Goal: Information Seeking & Learning: Learn about a topic

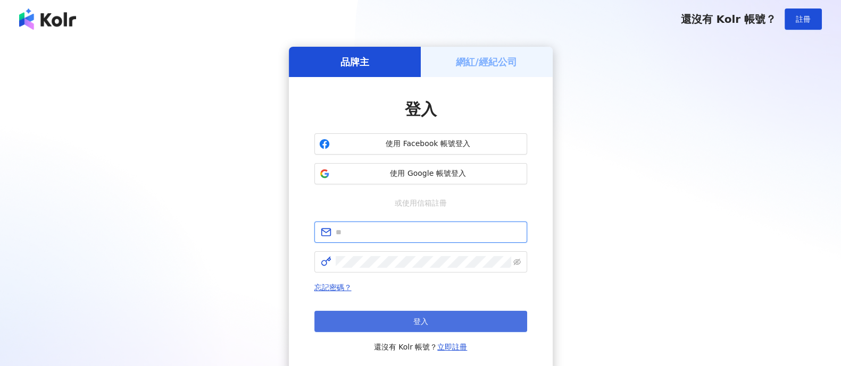
type input "**********"
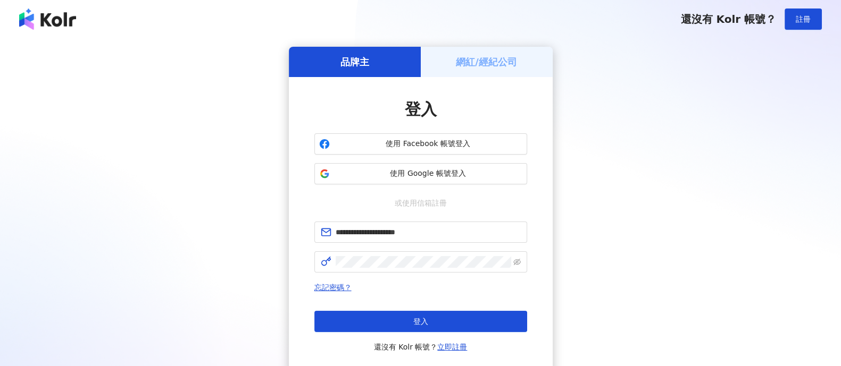
drag, startPoint x: 398, startPoint y: 315, endPoint x: 395, endPoint y: 310, distance: 6.7
click at [399, 316] on button "登入" at bounding box center [420, 321] width 213 height 21
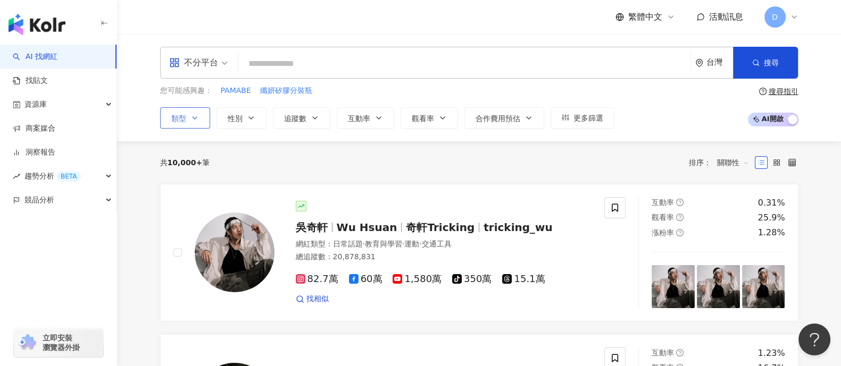
click at [183, 116] on span "類型" at bounding box center [178, 118] width 15 height 9
click at [233, 120] on span "性別" at bounding box center [235, 118] width 15 height 9
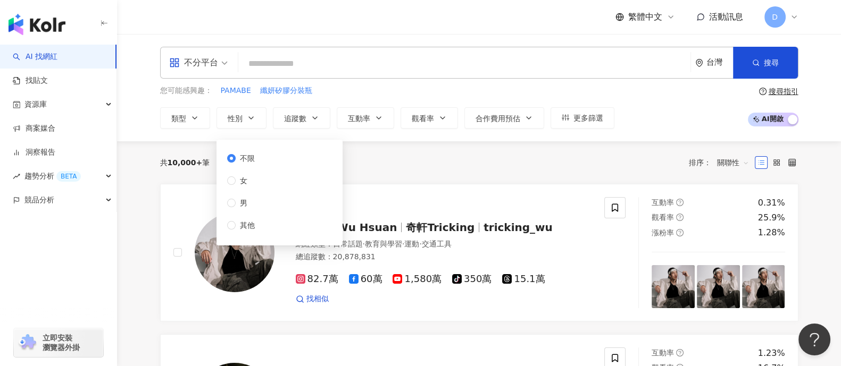
click at [271, 177] on div "不限 女 男 其他" at bounding box center [279, 192] width 113 height 93
drag, startPoint x: 261, startPoint y: 179, endPoint x: 247, endPoint y: 185, distance: 15.3
click at [261, 179] on div "不限 女 男 其他" at bounding box center [245, 192] width 36 height 79
click at [246, 176] on span "女" at bounding box center [244, 181] width 16 height 12
drag, startPoint x: 302, startPoint y: 118, endPoint x: 303, endPoint y: 127, distance: 8.7
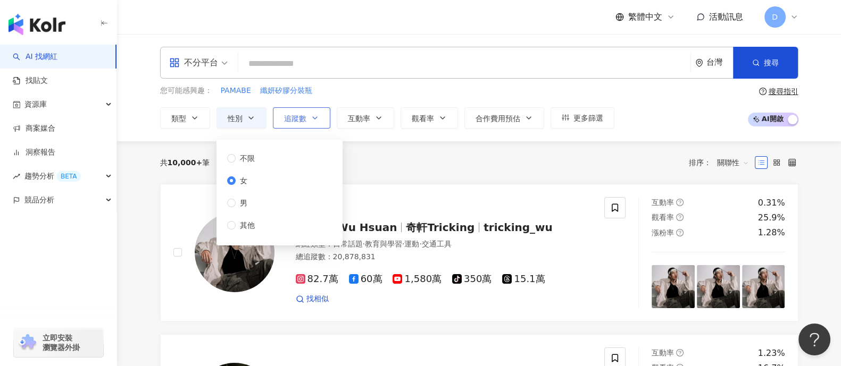
click at [302, 121] on span "追蹤數" at bounding box center [295, 118] width 22 height 9
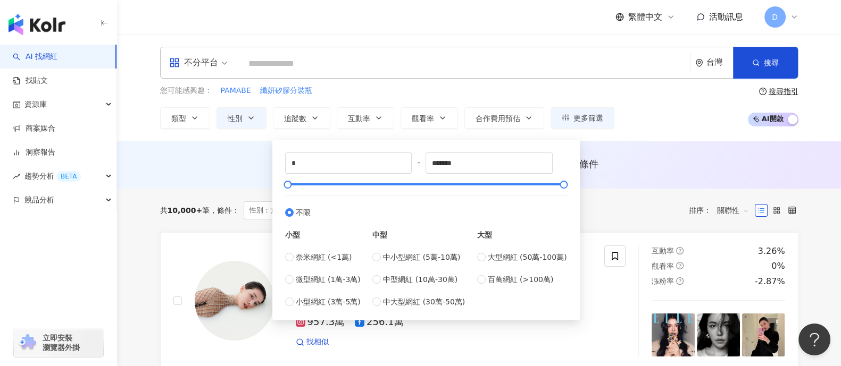
drag, startPoint x: 394, startPoint y: 279, endPoint x: 408, endPoint y: 271, distance: 17.2
click at [394, 280] on span "中型網紅 (10萬-30萬)" at bounding box center [420, 280] width 74 height 12
type input "******"
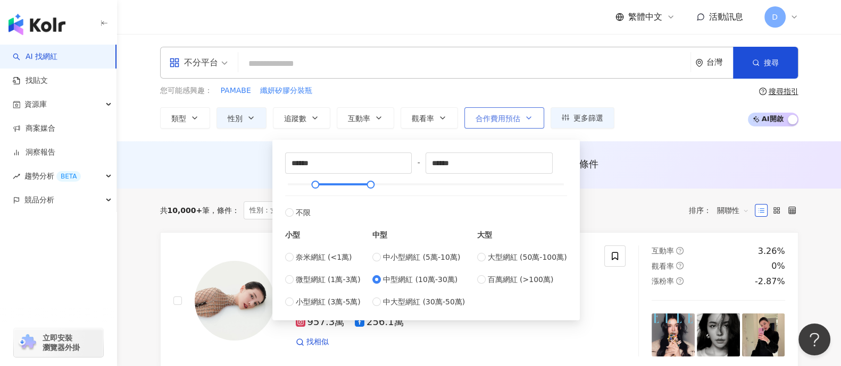
click at [510, 115] on span "合作費用預估" at bounding box center [497, 118] width 45 height 9
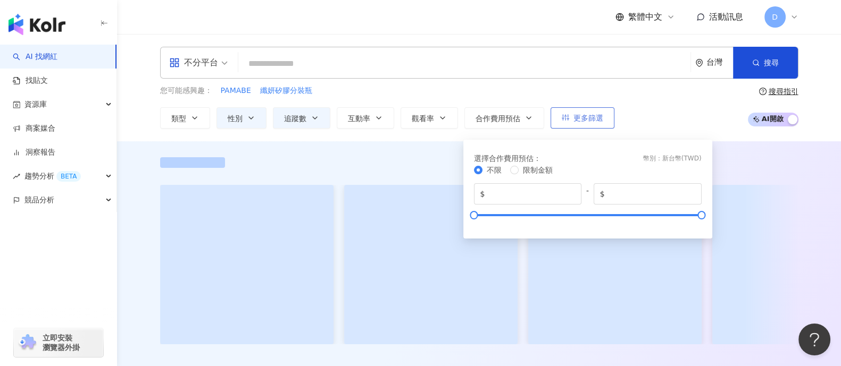
click at [588, 116] on span "更多篩選" at bounding box center [588, 118] width 30 height 9
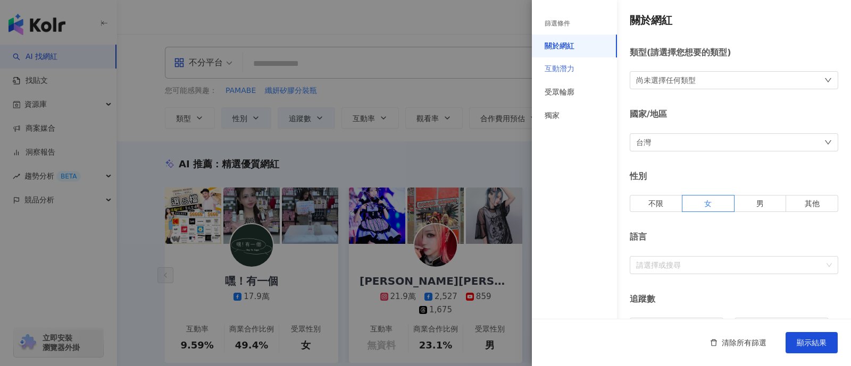
click at [574, 69] on div "互動潛力" at bounding box center [574, 68] width 85 height 23
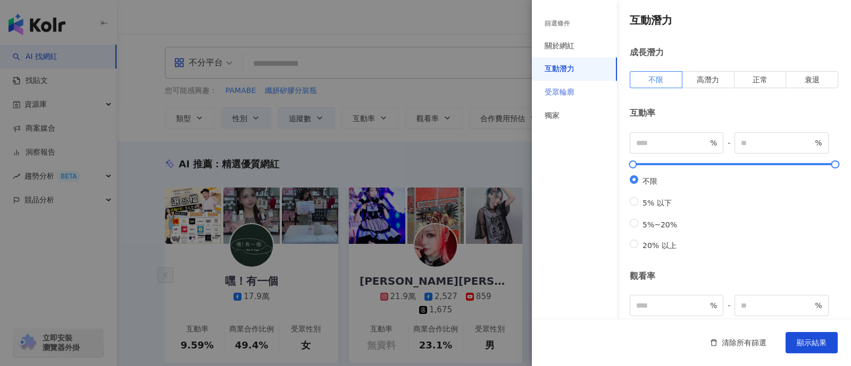
click at [585, 91] on div "受眾輪廓" at bounding box center [574, 92] width 85 height 23
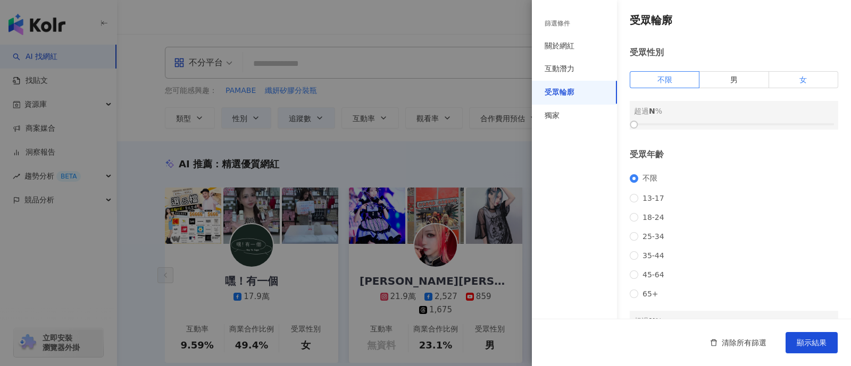
click at [799, 76] on span "女" at bounding box center [802, 80] width 7 height 9
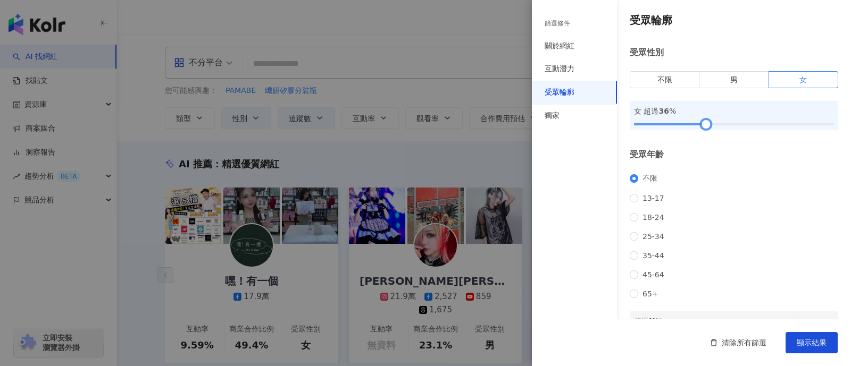
click at [703, 122] on div at bounding box center [734, 124] width 200 height 6
drag, startPoint x: 704, startPoint y: 122, endPoint x: 729, endPoint y: 123, distance: 25.5
click at [731, 123] on div at bounding box center [734, 125] width 6 height 6
click at [652, 240] on span "25-34" at bounding box center [653, 236] width 30 height 9
click at [798, 344] on span "顯示結果" at bounding box center [812, 343] width 30 height 9
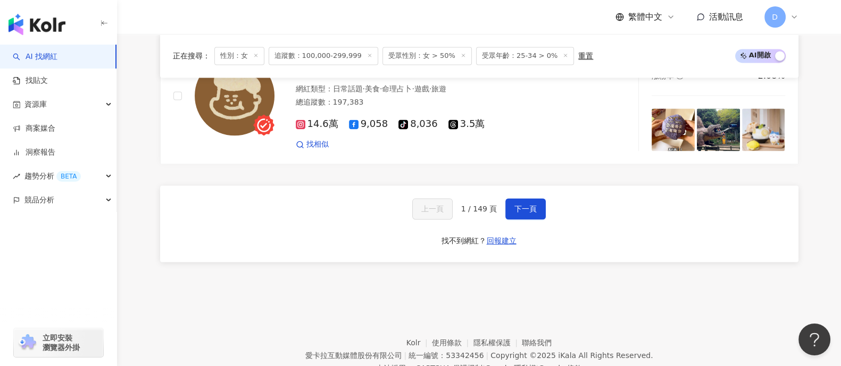
scroll to position [1901, 0]
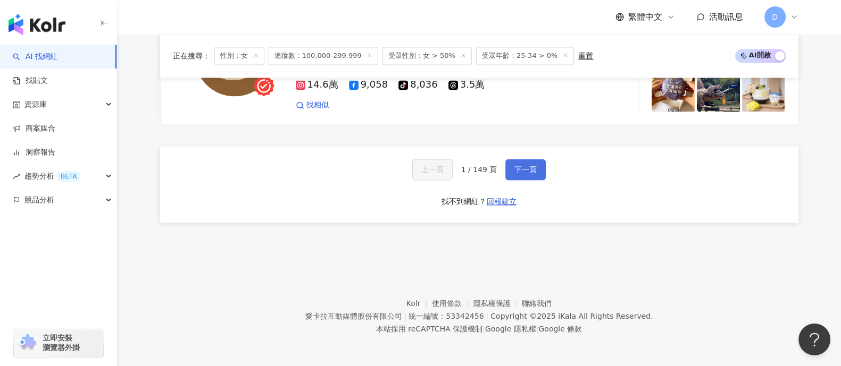
click at [520, 172] on span "下一頁" at bounding box center [525, 169] width 22 height 9
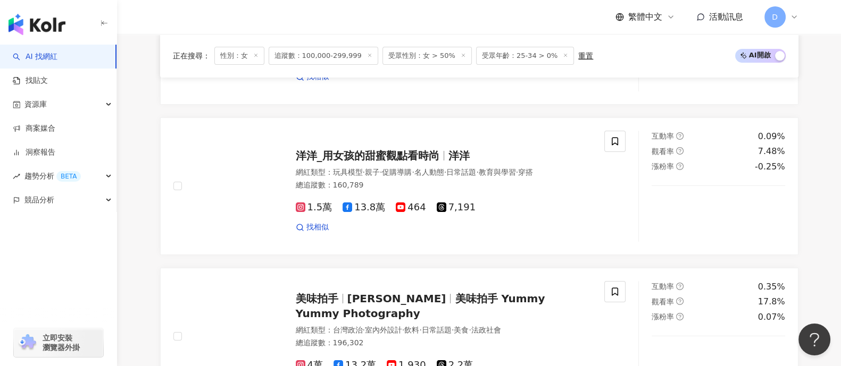
scroll to position [0, 0]
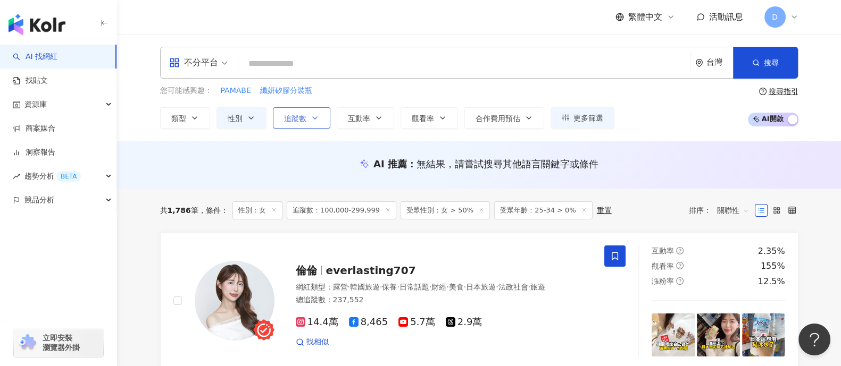
click at [304, 116] on span "追蹤數" at bounding box center [295, 118] width 22 height 9
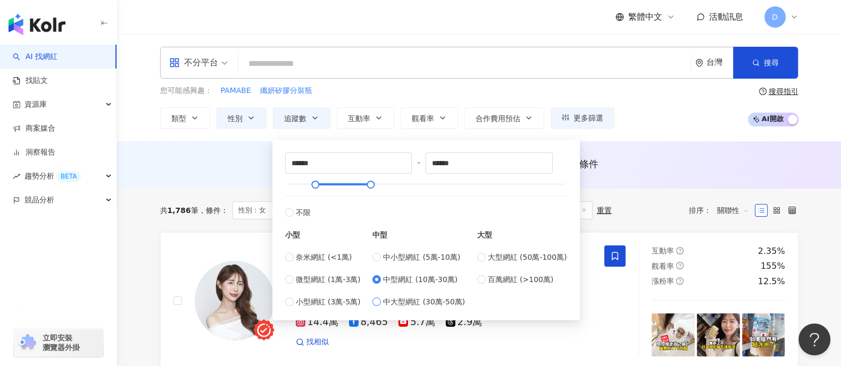
click at [404, 302] on span "中大型網紅 (30萬-50萬)" at bounding box center [424, 302] width 82 height 12
type input "******"
click at [513, 259] on span "大型網紅 (50萬-100萬)" at bounding box center [527, 258] width 79 height 12
type input "******"
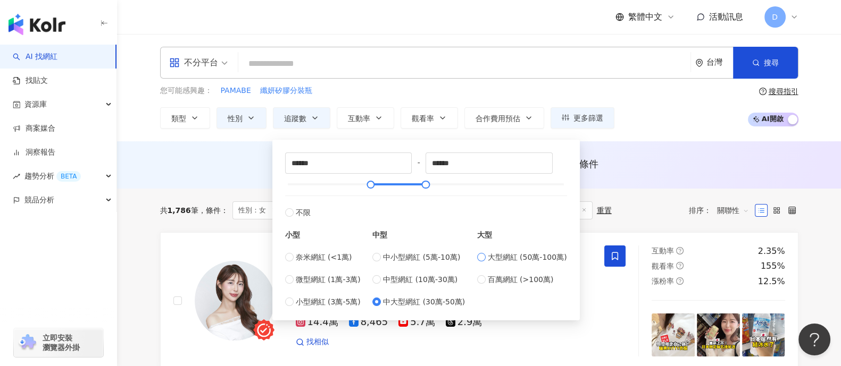
type input "******"
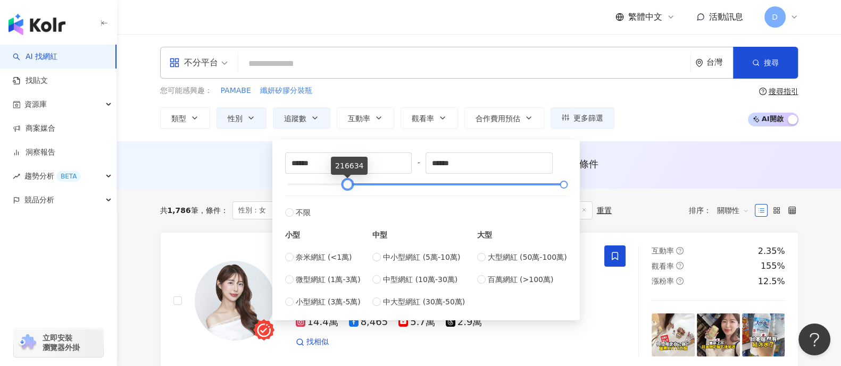
drag, startPoint x: 422, startPoint y: 182, endPoint x: 344, endPoint y: 180, distance: 78.2
click at [345, 182] on div at bounding box center [348, 185] width 6 height 6
click at [411, 305] on span "中大型網紅 (30萬-50萬)" at bounding box center [424, 302] width 82 height 12
type input "******"
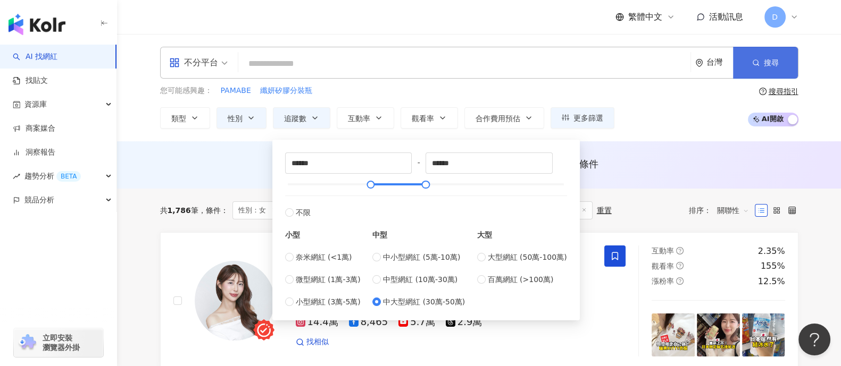
click at [756, 69] on button "搜尋" at bounding box center [765, 63] width 65 height 32
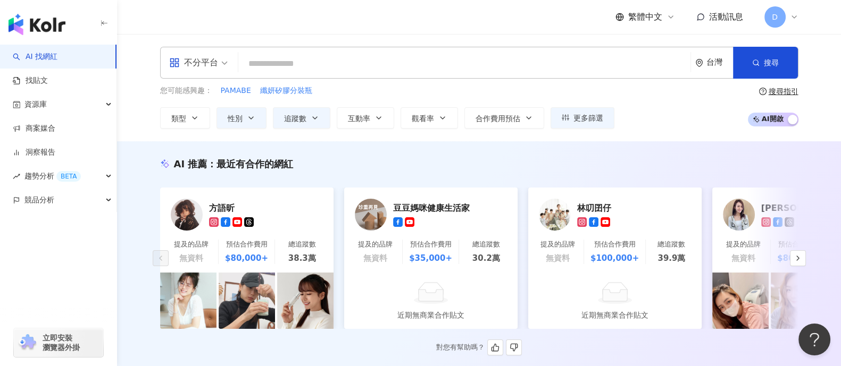
click at [183, 60] on div "不分平台" at bounding box center [193, 62] width 49 height 17
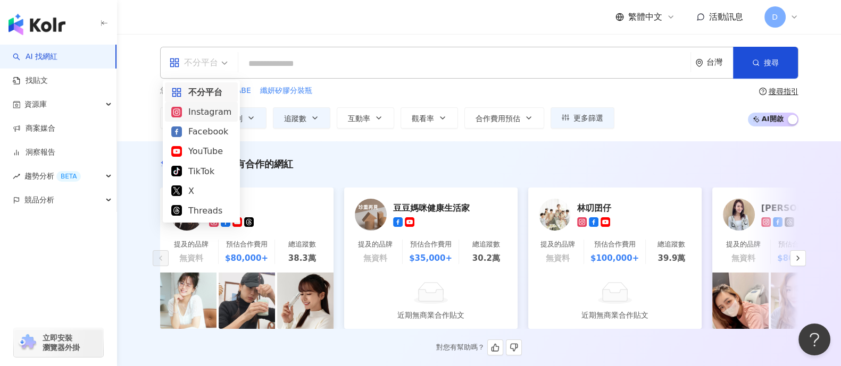
click at [205, 115] on div "Instagram" at bounding box center [201, 111] width 60 height 13
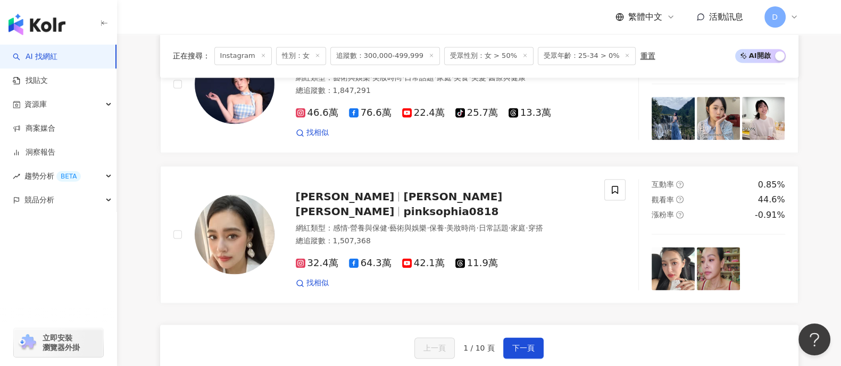
scroll to position [1994, 0]
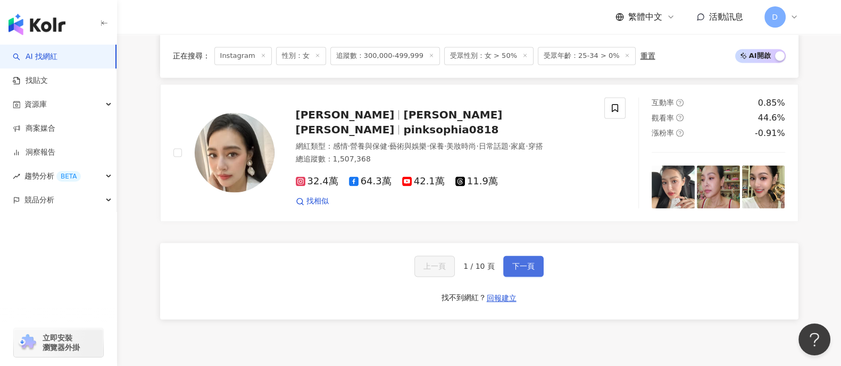
click at [514, 262] on span "下一頁" at bounding box center [523, 266] width 22 height 9
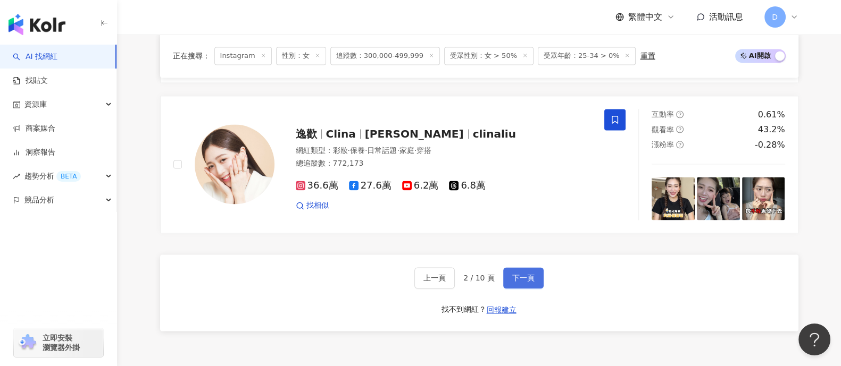
click at [537, 268] on button "下一頁" at bounding box center [523, 278] width 40 height 21
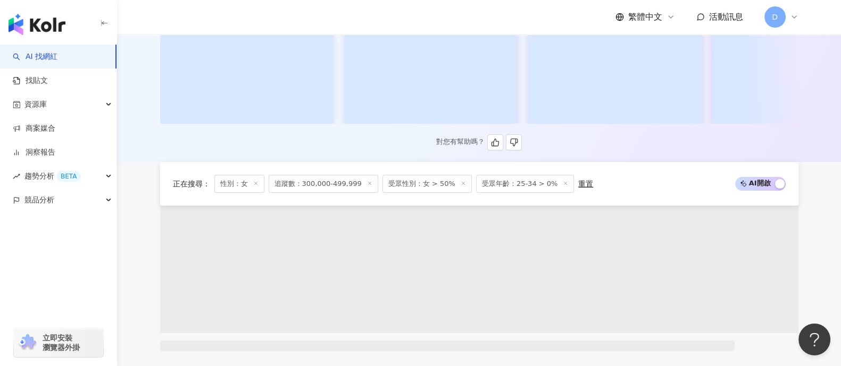
scroll to position [598, 0]
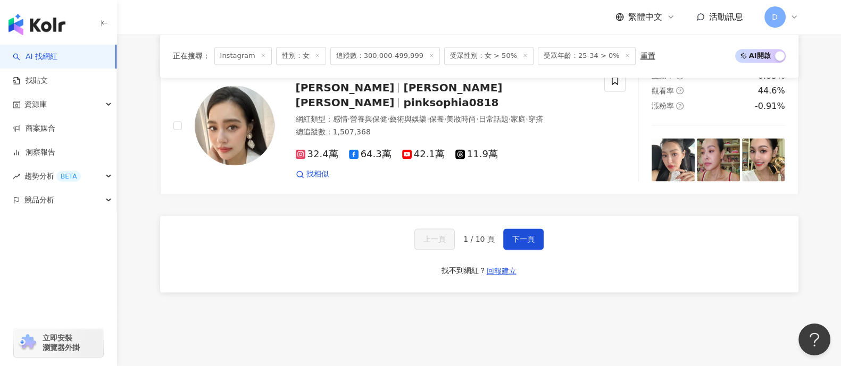
scroll to position [2076, 0]
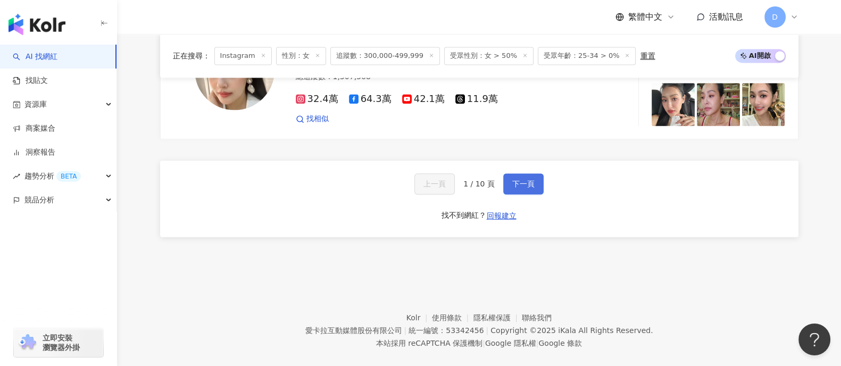
click at [517, 174] on button "下一頁" at bounding box center [523, 183] width 40 height 21
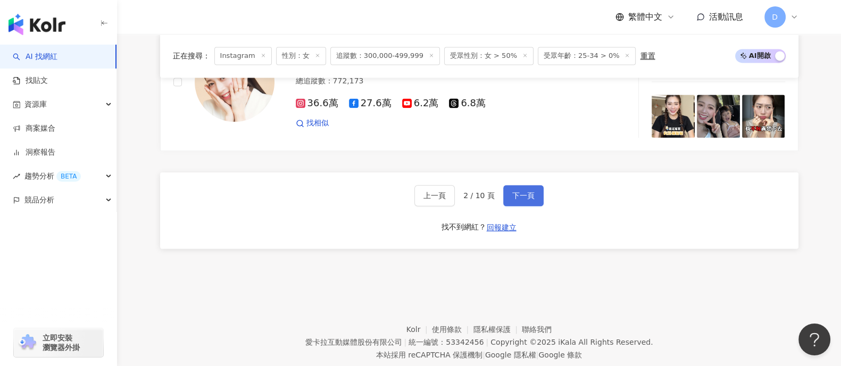
click at [527, 191] on span "下一頁" at bounding box center [523, 195] width 22 height 9
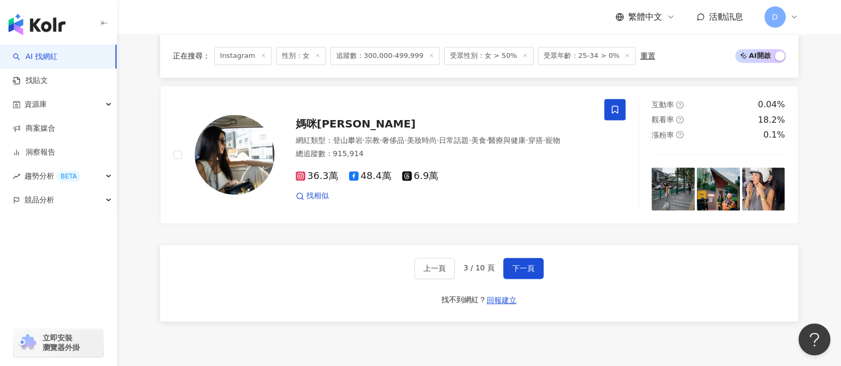
scroll to position [1943, 0]
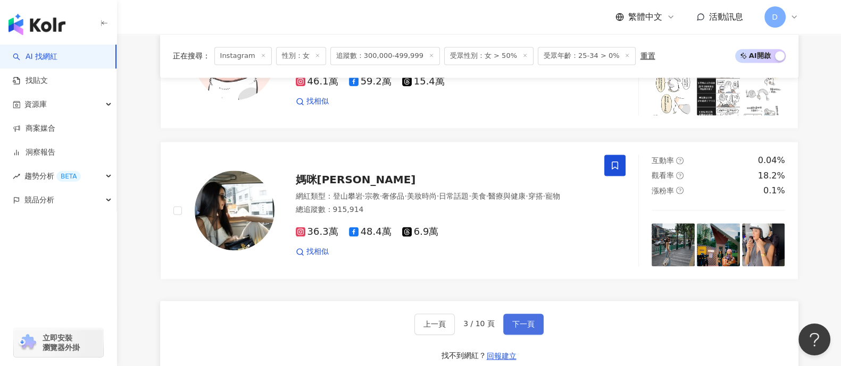
click at [513, 314] on button "下一頁" at bounding box center [523, 324] width 40 height 21
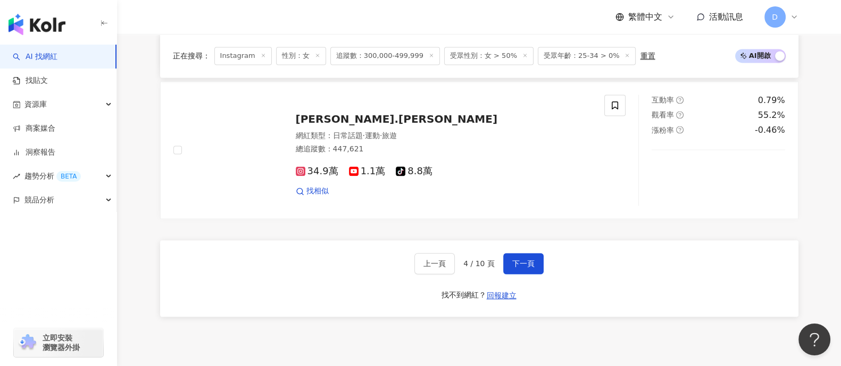
scroll to position [2060, 0]
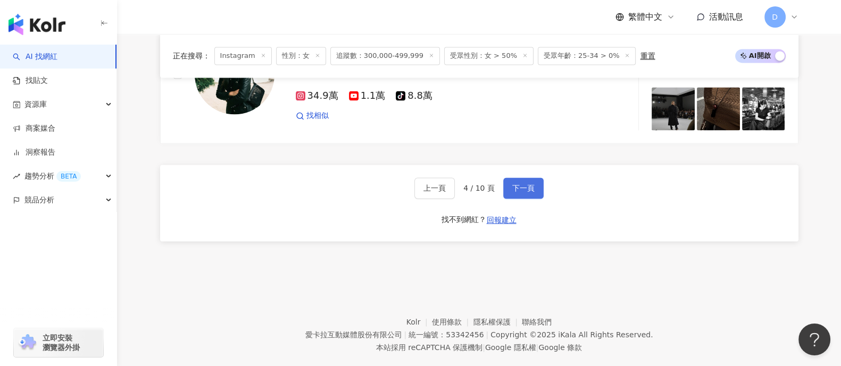
click at [515, 184] on span "下一頁" at bounding box center [523, 188] width 22 height 9
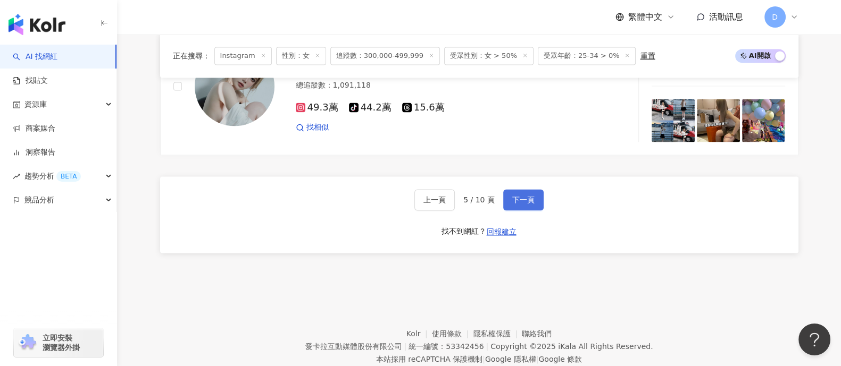
click at [533, 189] on button "下一頁" at bounding box center [523, 199] width 40 height 21
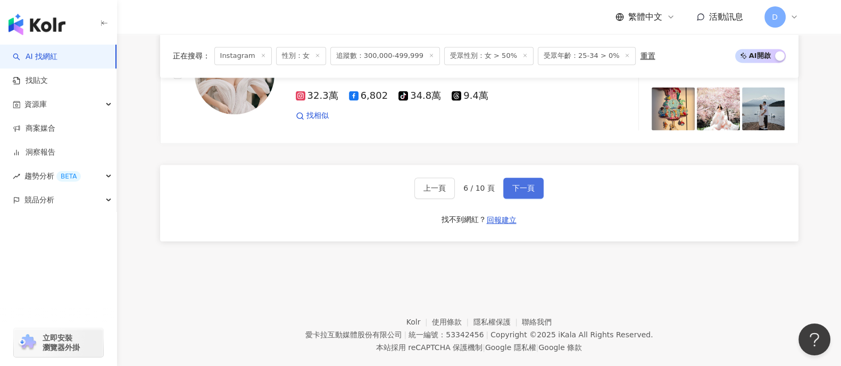
click at [520, 184] on span "下一頁" at bounding box center [523, 188] width 22 height 9
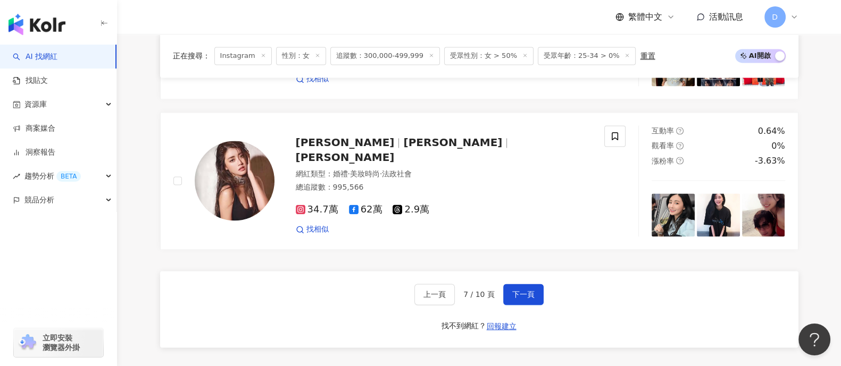
scroll to position [1994, 0]
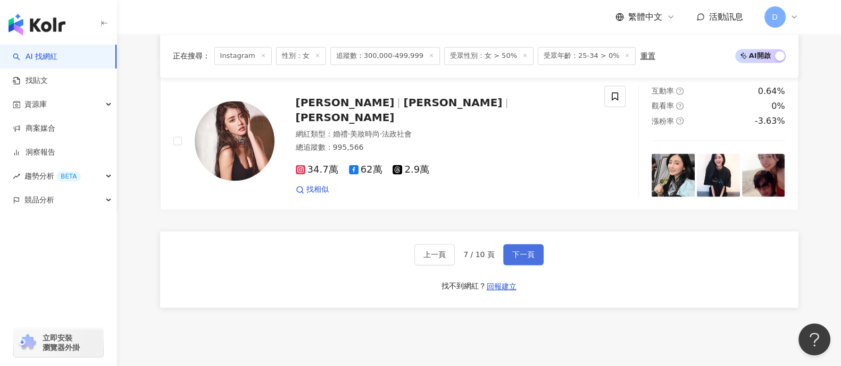
click at [505, 248] on button "下一頁" at bounding box center [523, 254] width 40 height 21
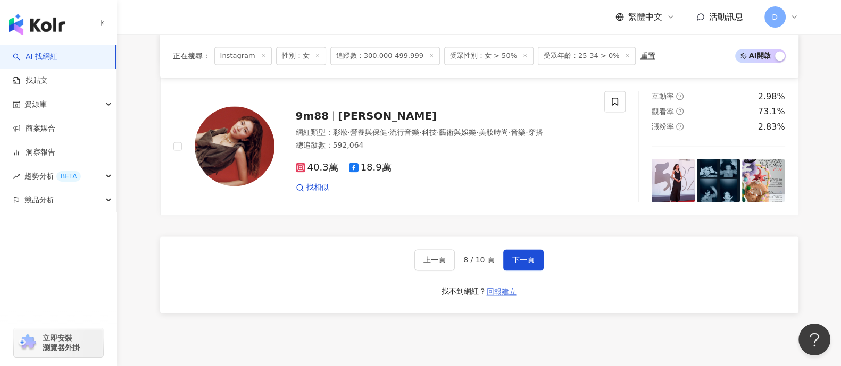
scroll to position [2060, 0]
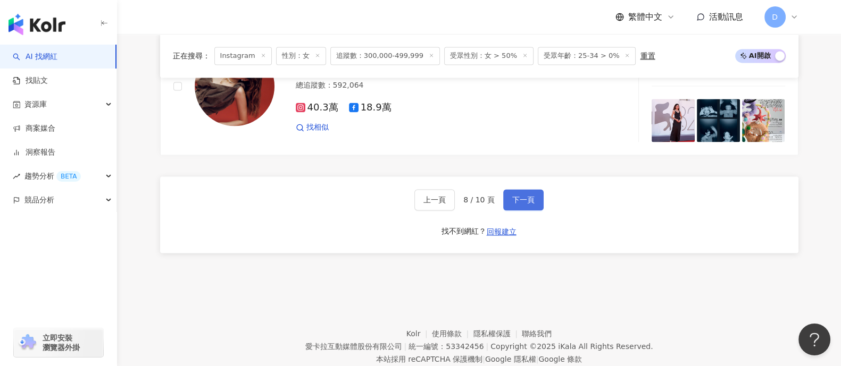
click at [519, 196] on span "下一頁" at bounding box center [523, 200] width 22 height 9
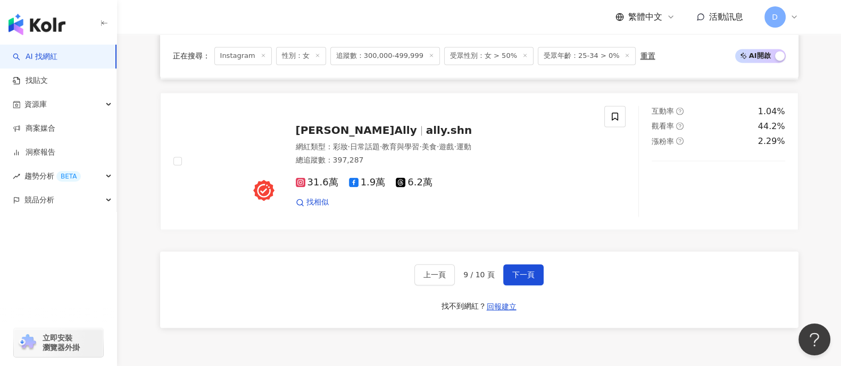
scroll to position [1994, 0]
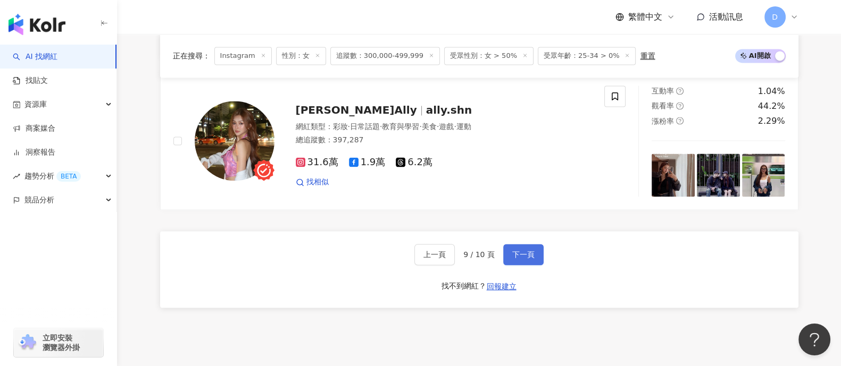
click at [529, 250] on span "下一頁" at bounding box center [523, 254] width 22 height 9
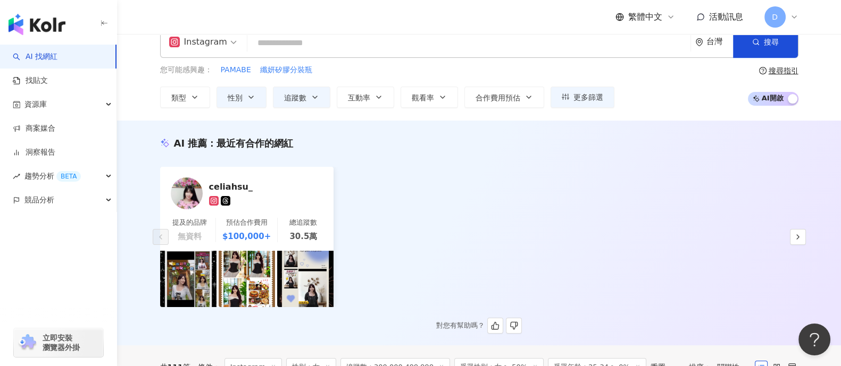
scroll to position [0, 0]
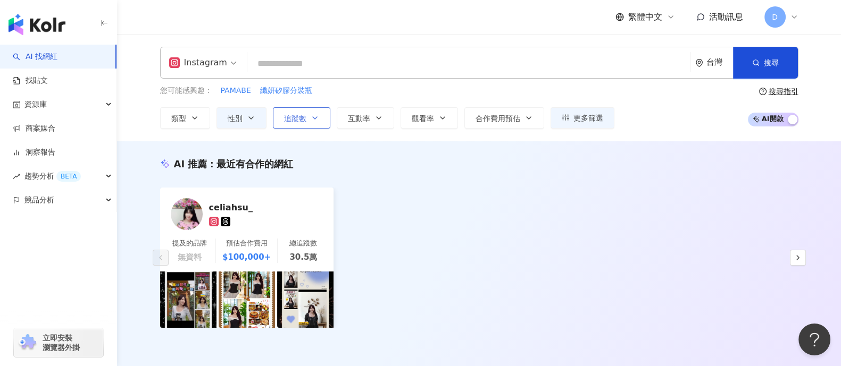
click at [277, 115] on button "追蹤數" at bounding box center [301, 117] width 57 height 21
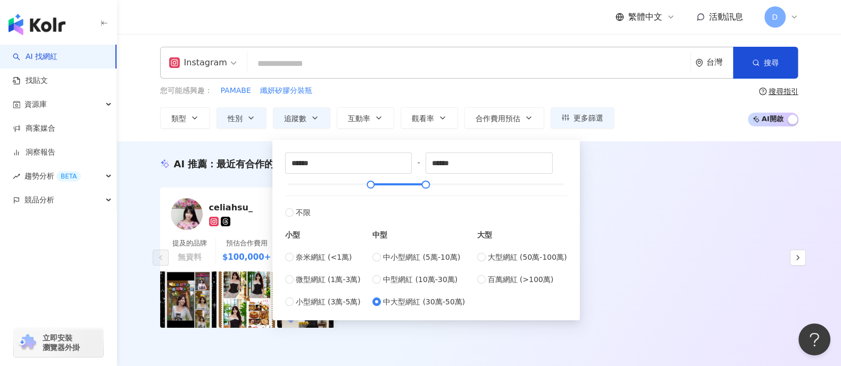
click at [508, 248] on div "大型 大型網紅 (50萬-100萬) 百萬網紅 (>100萬)" at bounding box center [522, 263] width 90 height 89
drag, startPoint x: 497, startPoint y: 260, endPoint x: 518, endPoint y: 248, distance: 23.6
click at [497, 260] on span "大型網紅 (50萬-100萬)" at bounding box center [527, 258] width 79 height 12
type input "******"
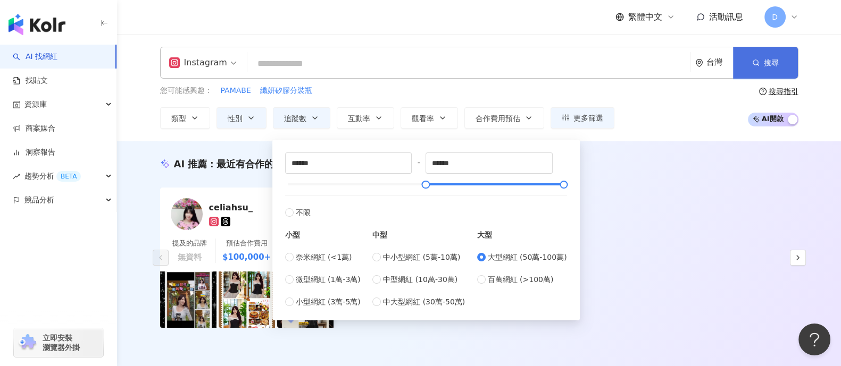
click at [795, 69] on button "搜尋" at bounding box center [765, 63] width 65 height 32
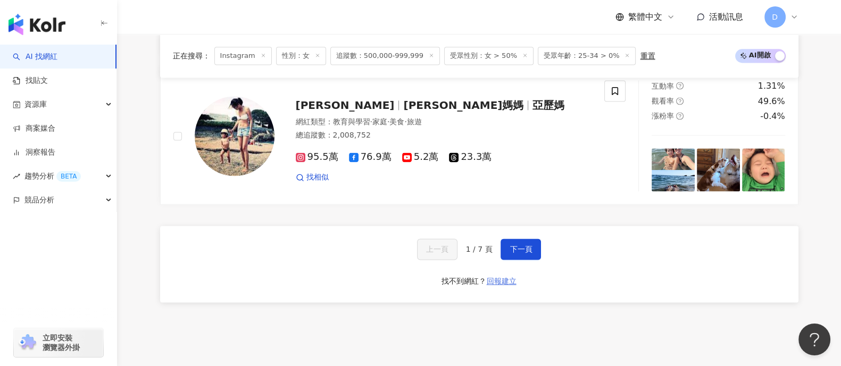
scroll to position [1861, 0]
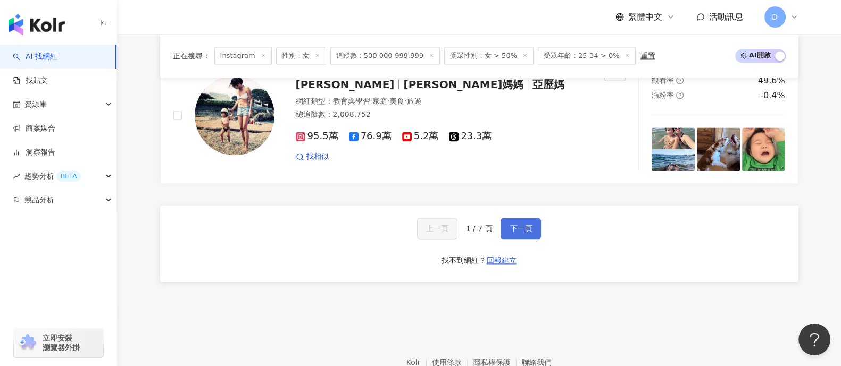
click at [511, 224] on span "下一頁" at bounding box center [520, 228] width 22 height 9
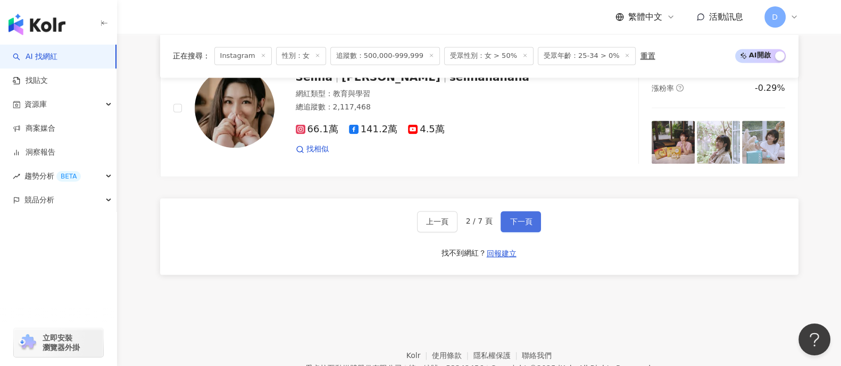
click at [524, 218] on span "下一頁" at bounding box center [520, 222] width 22 height 9
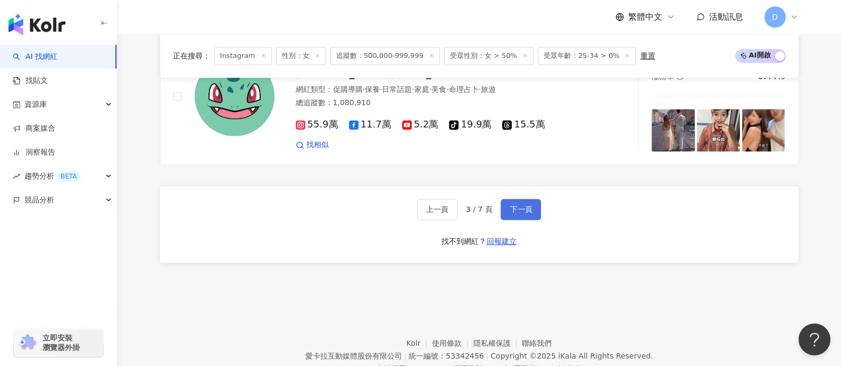
drag, startPoint x: 511, startPoint y: 205, endPoint x: 598, endPoint y: 179, distance: 91.4
click at [511, 205] on span "下一頁" at bounding box center [520, 209] width 22 height 9
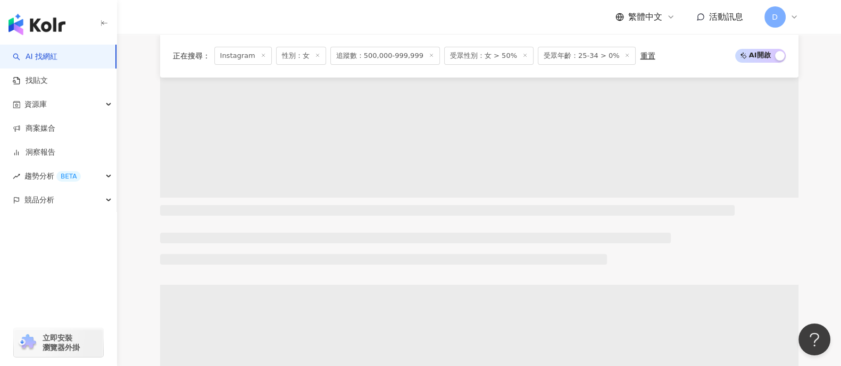
scroll to position [0, 0]
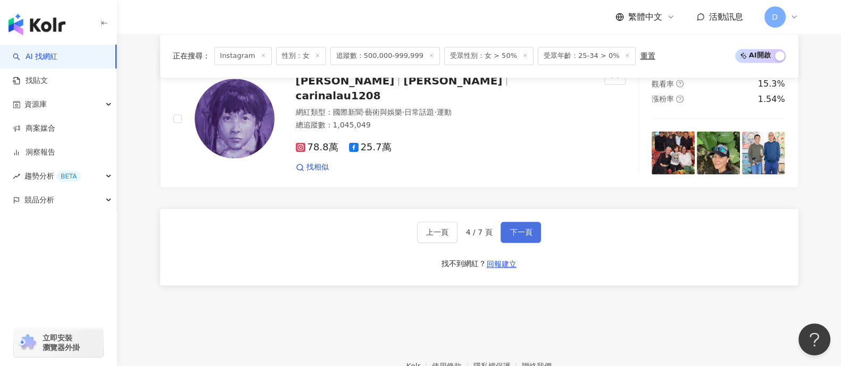
click at [522, 228] on span "下一頁" at bounding box center [520, 232] width 22 height 9
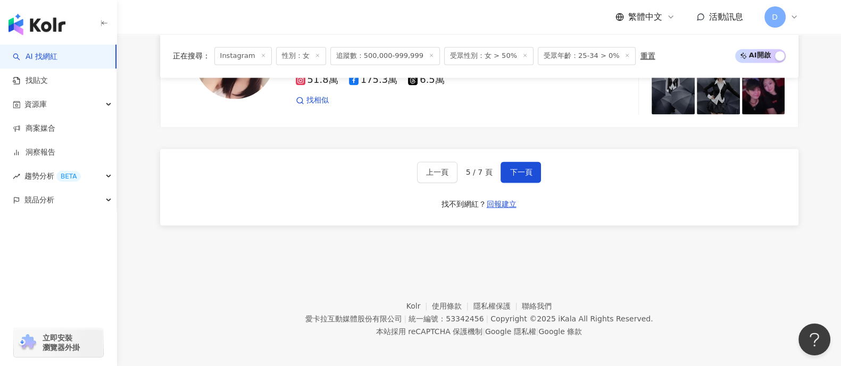
scroll to position [1898, 0]
click at [523, 162] on button "下一頁" at bounding box center [520, 172] width 40 height 21
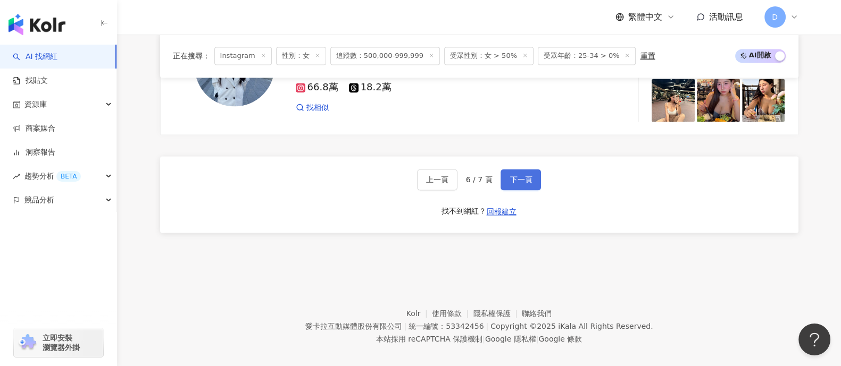
click at [509, 176] on span "下一頁" at bounding box center [520, 180] width 22 height 9
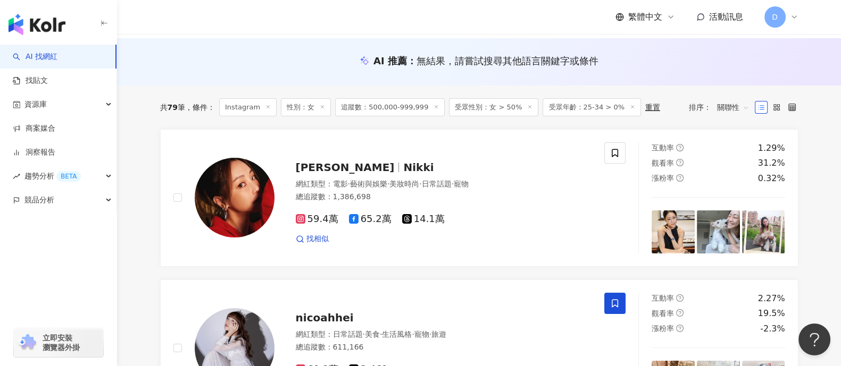
scroll to position [0, 0]
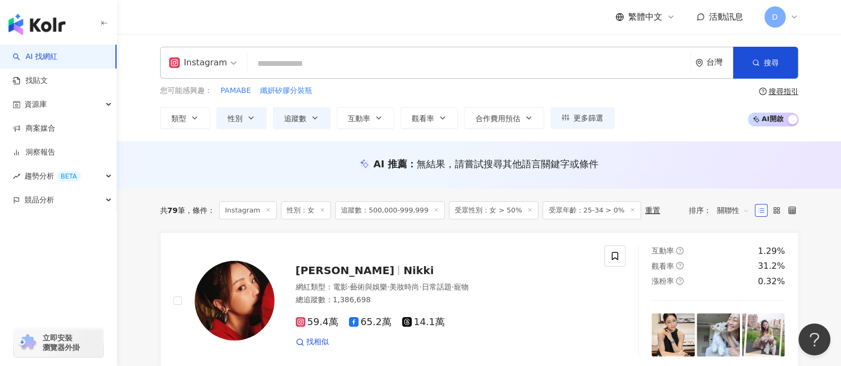
click at [576, 214] on span "受眾年齡：25-34 > 0%" at bounding box center [591, 211] width 98 height 18
click at [600, 115] on span "更多篩選" at bounding box center [588, 118] width 30 height 9
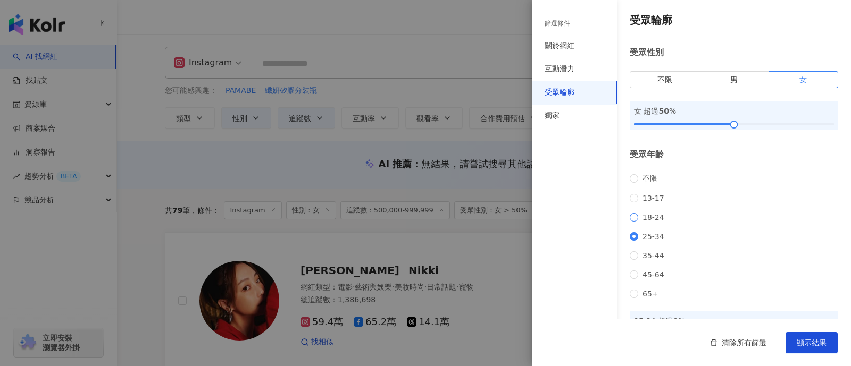
drag, startPoint x: 646, startPoint y: 216, endPoint x: 665, endPoint y: 224, distance: 20.3
click at [647, 216] on span "18-24" at bounding box center [653, 217] width 30 height 9
drag, startPoint x: 816, startPoint y: 342, endPoint x: 790, endPoint y: 327, distance: 29.8
click at [816, 340] on span "顯示結果" at bounding box center [812, 343] width 30 height 9
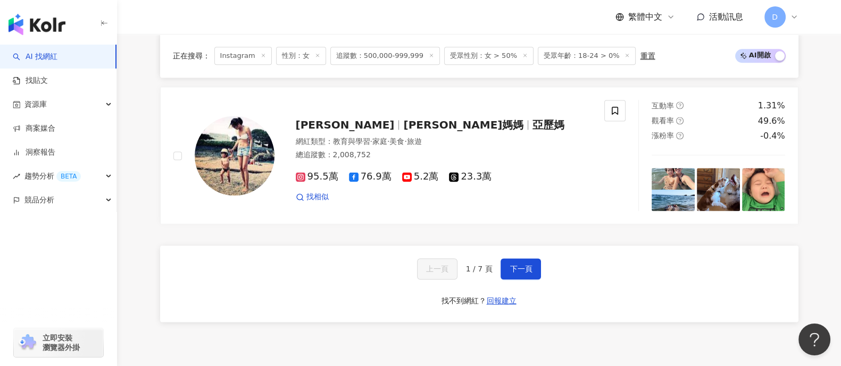
scroll to position [1898, 0]
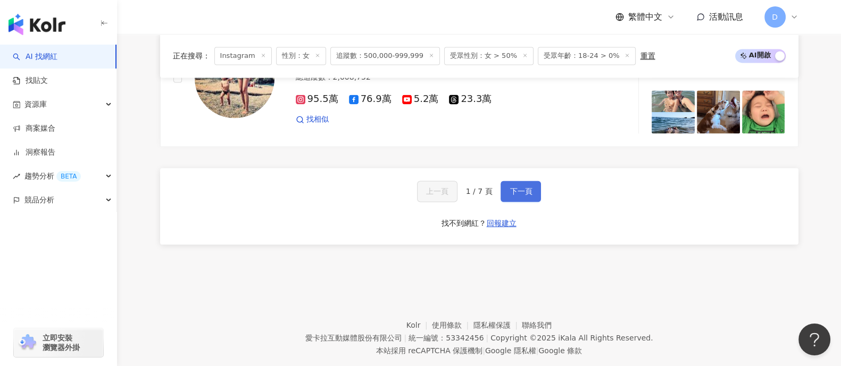
click at [511, 187] on span "下一頁" at bounding box center [520, 191] width 22 height 9
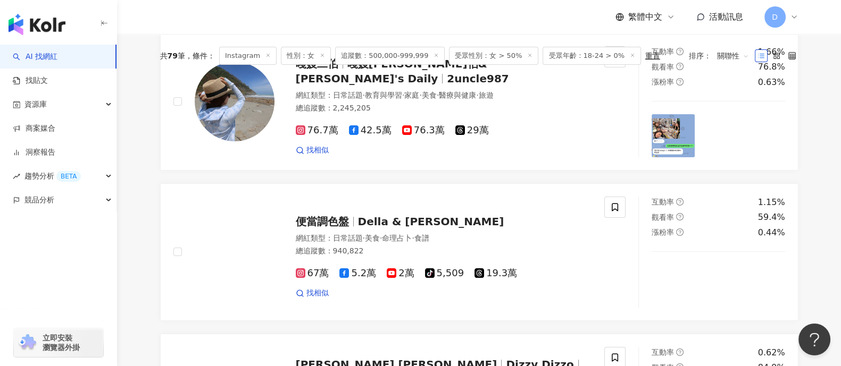
scroll to position [0, 0]
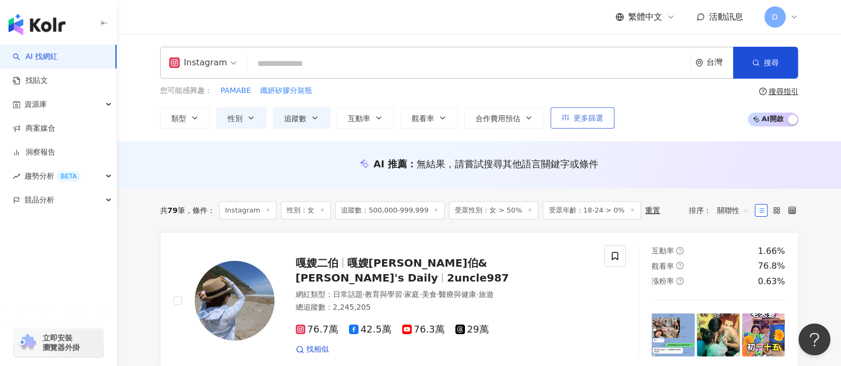
click at [591, 115] on span "更多篩選" at bounding box center [588, 118] width 30 height 9
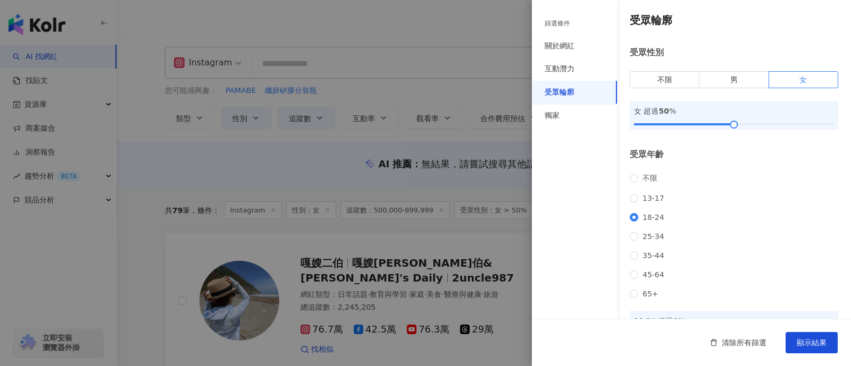
click at [630, 237] on div "不限 [PHONE_NUMBER] [PHONE_NUMBER] 45-64 65+" at bounding box center [734, 236] width 208 height 124
click at [661, 241] on span "25-34" at bounding box center [653, 236] width 30 height 9
click at [645, 227] on div "不限 [PHONE_NUMBER] [PHONE_NUMBER] 45-64 65+" at bounding box center [734, 236] width 208 height 124
click at [804, 342] on span "顯示結果" at bounding box center [812, 343] width 30 height 9
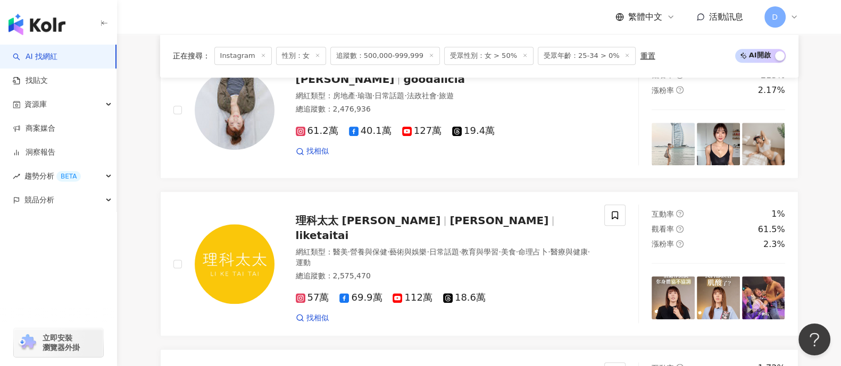
scroll to position [1661, 0]
